Goal: Complete application form: Complete application form

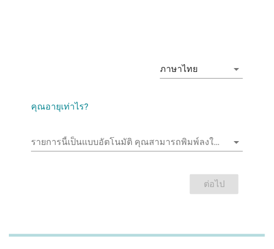
drag, startPoint x: 100, startPoint y: 141, endPoint x: 133, endPoint y: 143, distance: 33.8
click at [100, 141] on input "รายการนี้เป็นแบบอัตโนมัติ คุณสามารถพิมพ์ลงในรายการนี้" at bounding box center [129, 142] width 196 height 18
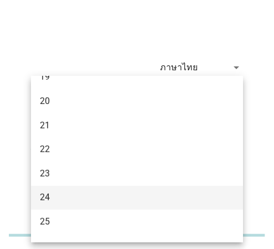
scroll to position [55, 0]
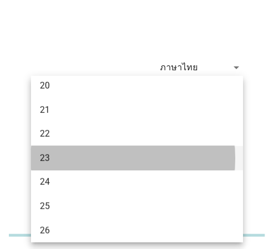
click at [52, 155] on div "23" at bounding box center [129, 158] width 178 height 13
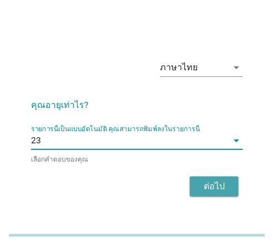
drag, startPoint x: 226, startPoint y: 187, endPoint x: 235, endPoint y: 206, distance: 21.8
click at [226, 187] on div "ต่อไป" at bounding box center [214, 186] width 31 height 13
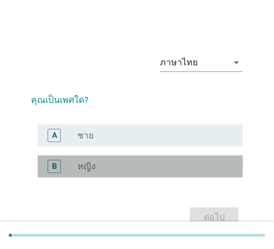
click at [112, 164] on div "radio_button_unchecked หญิง" at bounding box center [151, 166] width 147 height 11
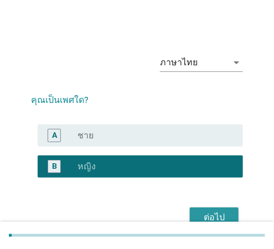
click at [224, 210] on button "ต่อไป" at bounding box center [214, 218] width 49 height 20
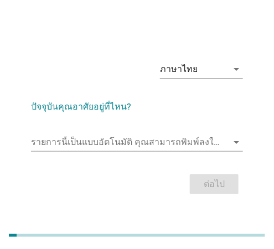
click at [115, 142] on input "รายการนี้เป็นแบบอัตโนมัติ คุณสามารถพิมพ์ลงในรายการนี้" at bounding box center [129, 142] width 196 height 18
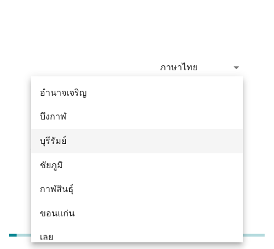
click at [62, 137] on div "บุรีรัมย์" at bounding box center [129, 141] width 178 height 13
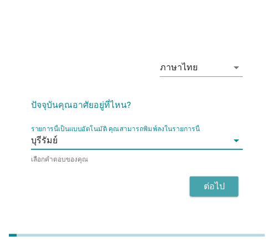
click at [196, 186] on button "ต่อไป" at bounding box center [214, 187] width 49 height 20
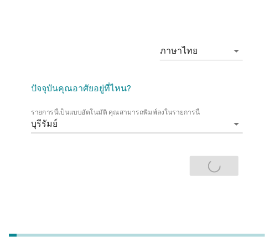
scroll to position [27, 0]
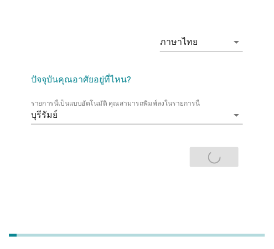
click at [222, 162] on div "ต่อไป" at bounding box center [137, 157] width 212 height 27
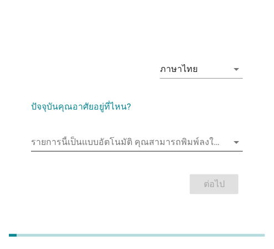
click at [60, 140] on input "รายการนี้เป็นแบบอัตโนมัติ คุณสามารถพิมพ์ลงในรายการนี้" at bounding box center [129, 142] width 196 height 18
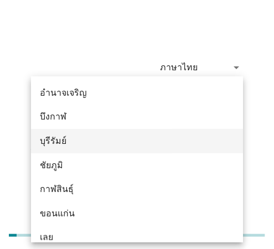
click at [54, 147] on div "บุรีรัมย์" at bounding box center [129, 141] width 178 height 13
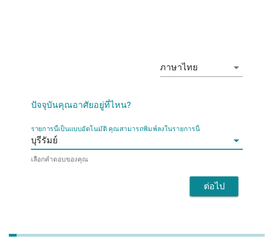
click at [193, 182] on button "ต่อไป" at bounding box center [214, 187] width 49 height 20
